Goal: Ask a question

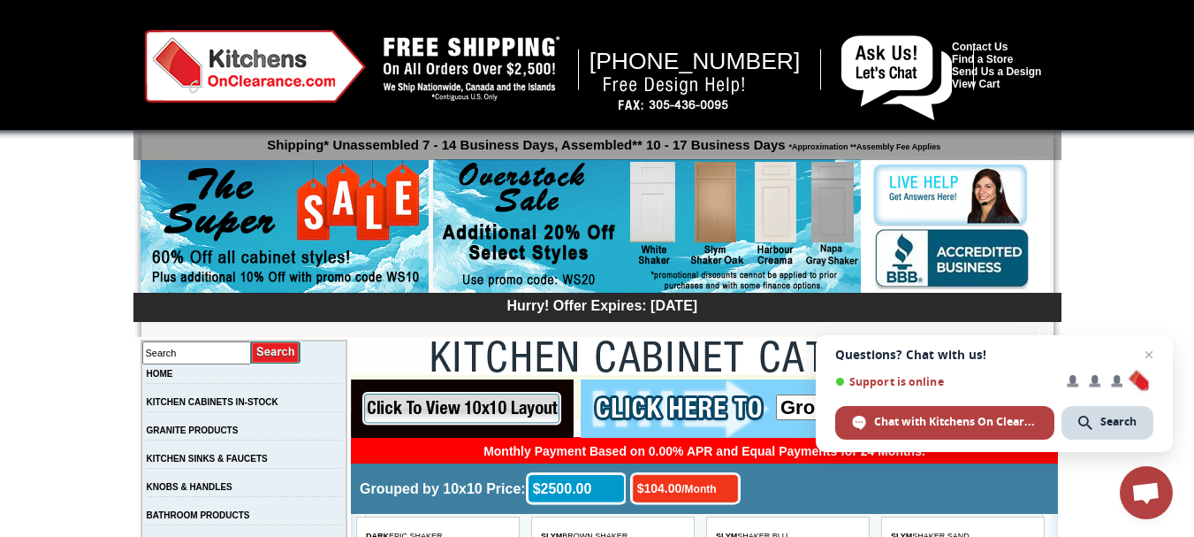
click at [952, 41] on link "Contact Us" at bounding box center [980, 47] width 56 height 12
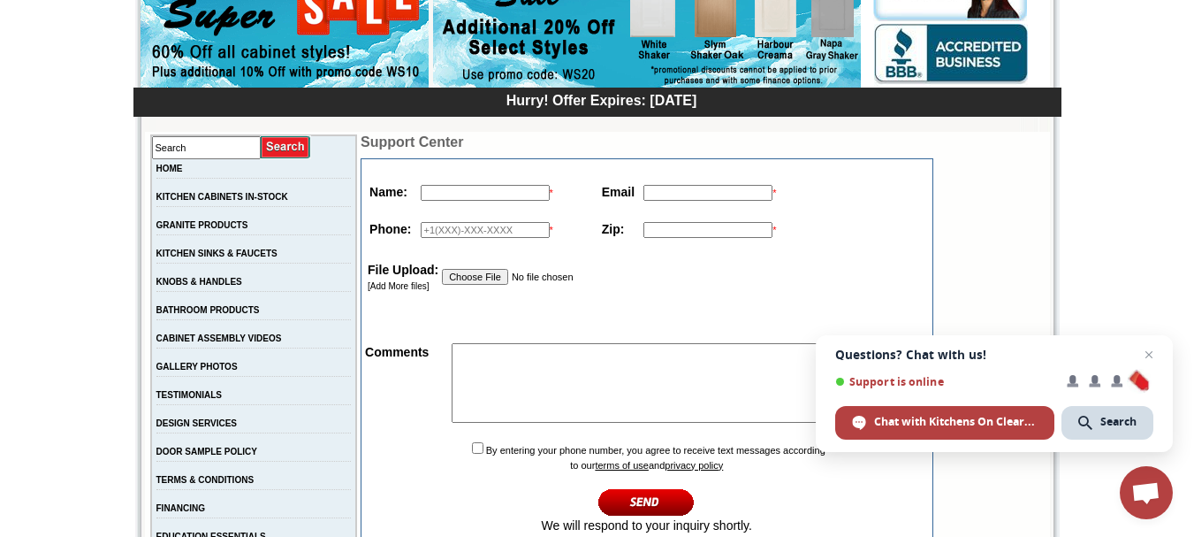
scroll to position [294, 0]
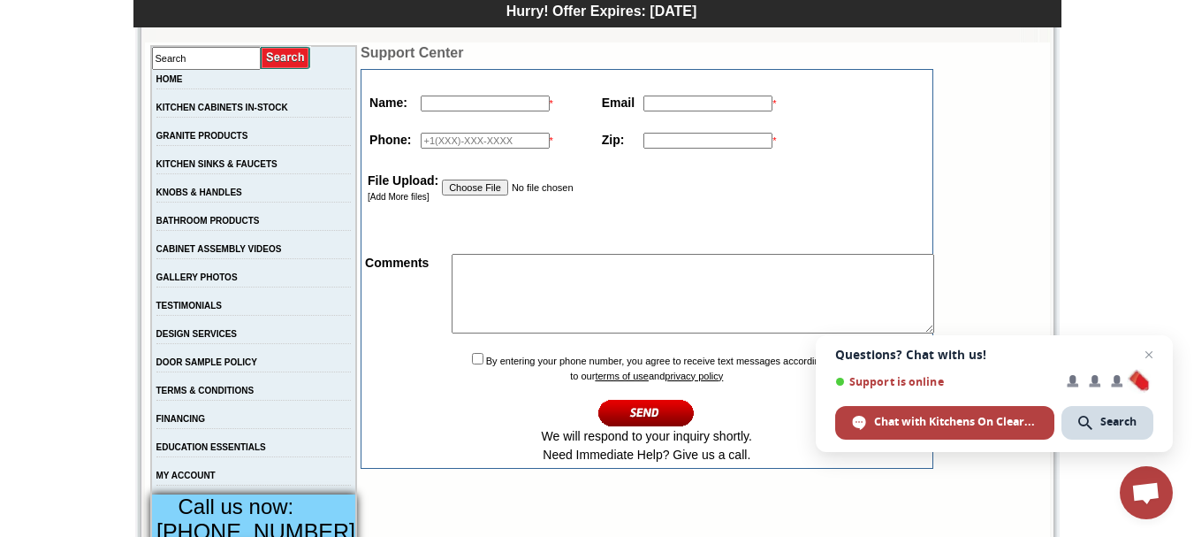
click at [452, 321] on textarea at bounding box center [693, 294] width 483 height 80
click at [494, 315] on textarea at bounding box center [693, 294] width 483 height 80
paste textarea "Stand Out with Scroll-Stopping Animated Videos Hi, In a noisy world, animated v…"
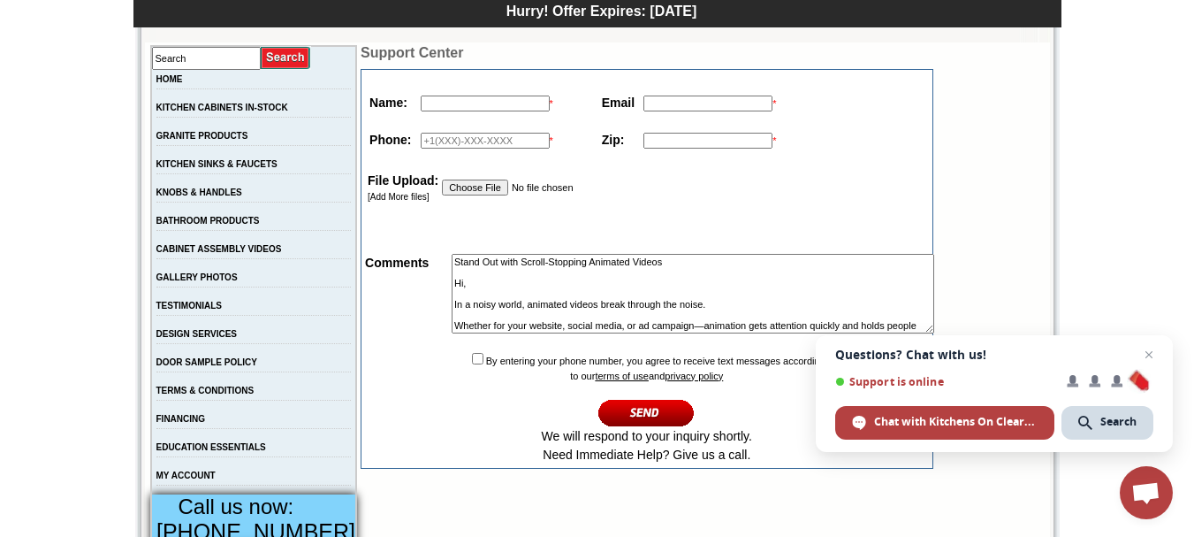
scroll to position [182, 0]
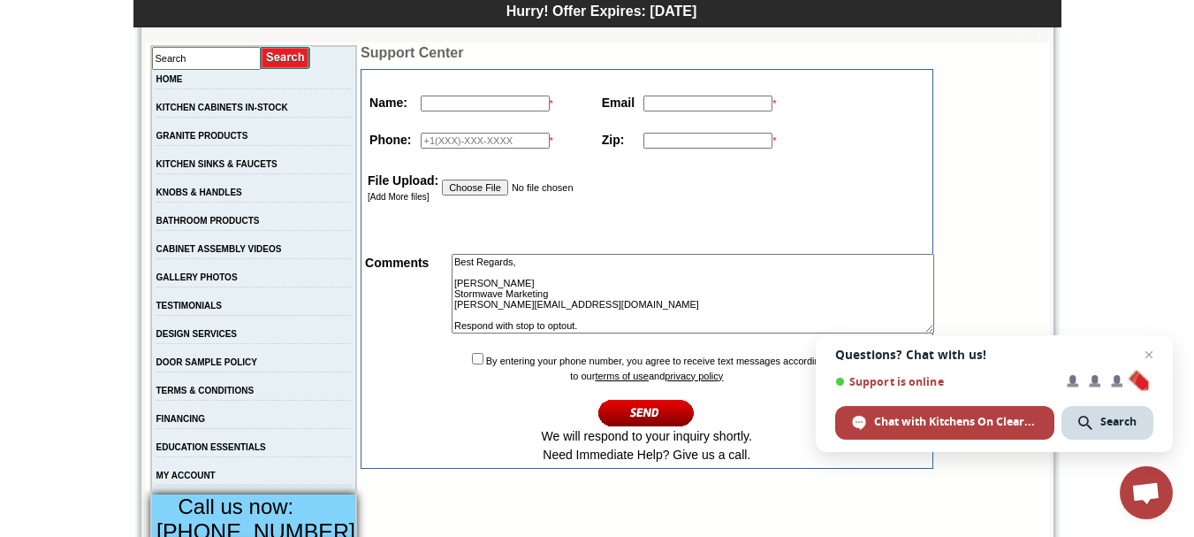
type textarea "Stand Out with Scroll-Stopping Animated Videos Hi, In a noisy world, animated v…"
click at [454, 98] on input "text" at bounding box center [485, 103] width 129 height 16
type input "[PERSON_NAME]"
type input "[PERSON_NAME][EMAIL_ADDRESS][DOMAIN_NAME]"
type input "18149805065"
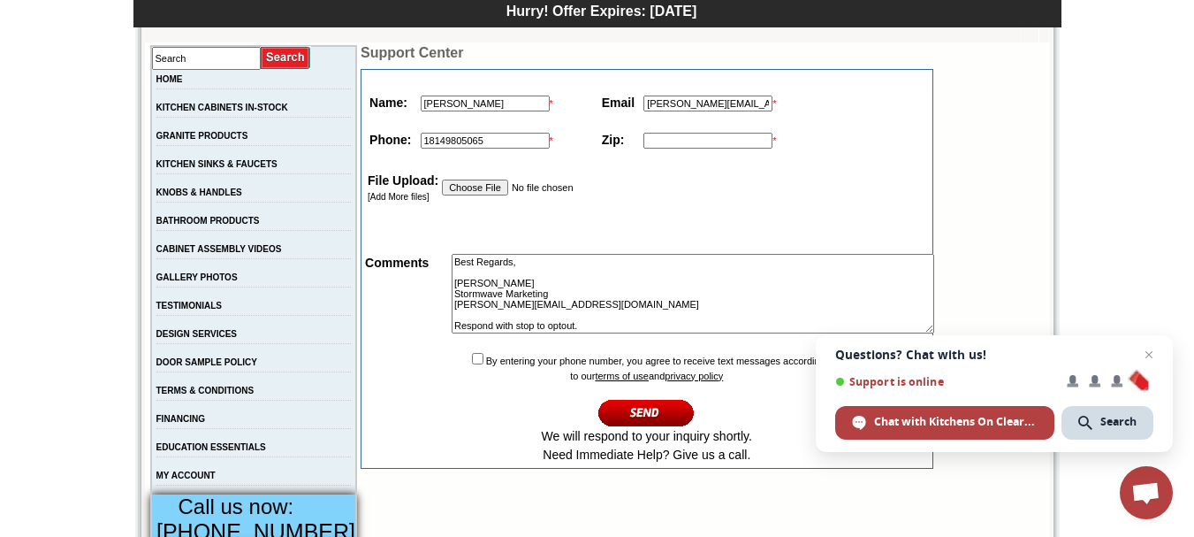
type input "33702"
click at [472, 360] on input "checkbox" at bounding box center [477, 358] width 11 height 11
checkbox input "true"
click at [637, 418] on input "image" at bounding box center [647, 412] width 96 height 29
type textarea "Stand Out with Scroll-Stopping Animated Videos Hi, In a noisy world, animated v…"
